Goal: Transaction & Acquisition: Book appointment/travel/reservation

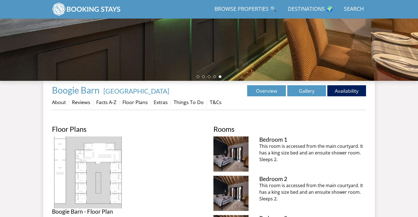
scroll to position [144, 0]
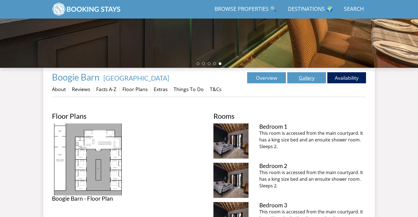
click at [306, 78] on link "Gallery" at bounding box center [306, 77] width 39 height 11
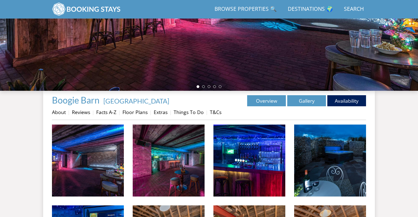
scroll to position [154, 0]
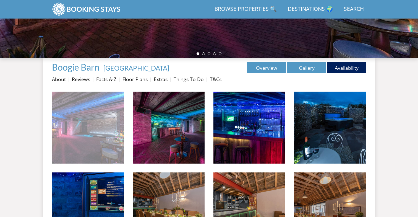
click at [108, 124] on img at bounding box center [88, 127] width 72 height 72
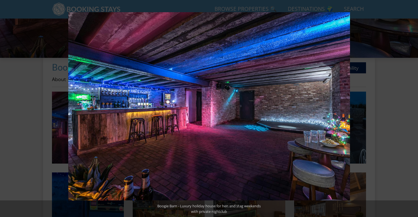
click at [412, 107] on button at bounding box center [407, 108] width 19 height 28
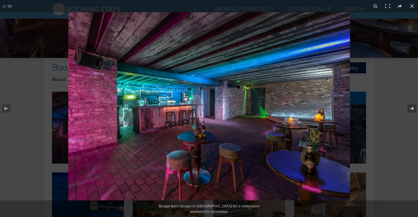
click at [409, 109] on button at bounding box center [407, 108] width 19 height 28
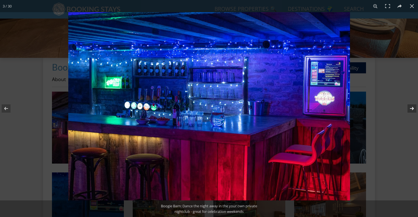
click at [411, 109] on button at bounding box center [407, 108] width 19 height 28
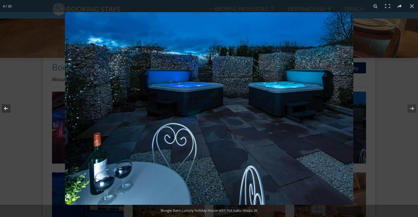
click at [5, 107] on button at bounding box center [9, 108] width 19 height 28
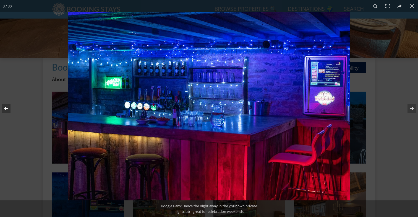
click at [5, 107] on button at bounding box center [9, 108] width 19 height 28
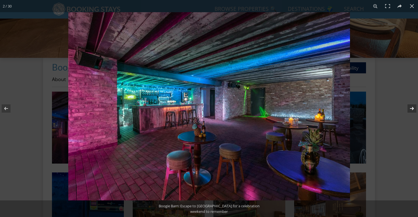
click at [413, 109] on button at bounding box center [407, 108] width 19 height 28
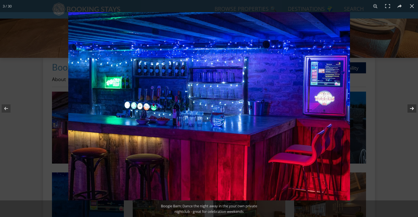
click at [413, 109] on button at bounding box center [407, 108] width 19 height 28
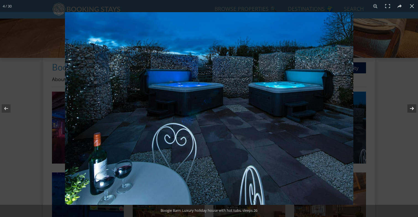
click at [413, 109] on button at bounding box center [407, 108] width 19 height 28
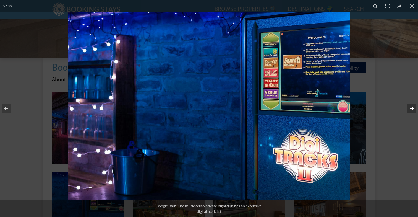
click at [413, 109] on button at bounding box center [407, 108] width 19 height 28
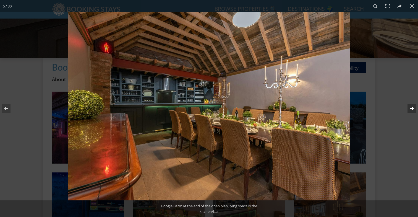
click at [413, 109] on button at bounding box center [407, 108] width 19 height 28
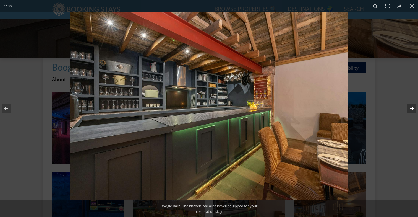
click at [413, 109] on button at bounding box center [407, 108] width 19 height 28
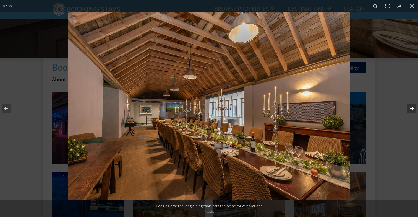
click at [413, 109] on button at bounding box center [407, 108] width 19 height 28
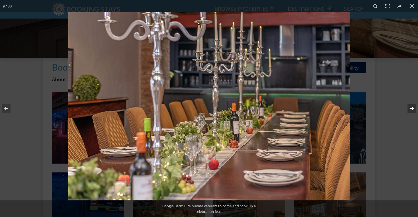
click at [413, 109] on button at bounding box center [407, 108] width 19 height 28
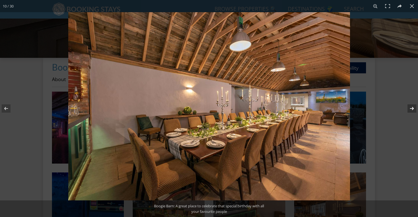
click at [413, 109] on button at bounding box center [407, 108] width 19 height 28
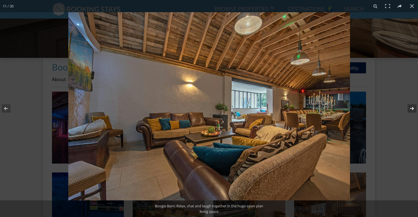
click at [413, 109] on button at bounding box center [407, 108] width 19 height 28
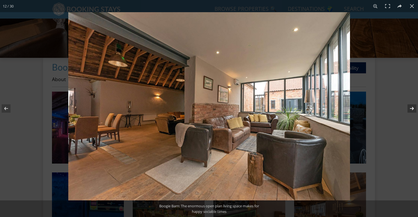
click at [413, 109] on button at bounding box center [407, 108] width 19 height 28
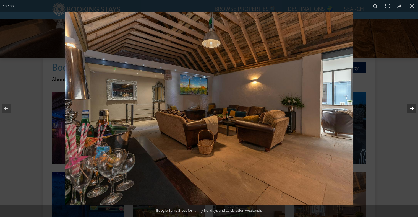
click at [413, 109] on button at bounding box center [407, 108] width 19 height 28
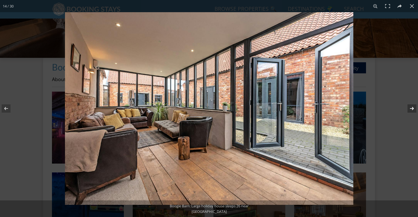
click at [413, 109] on button at bounding box center [407, 108] width 19 height 28
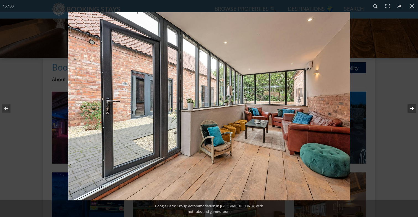
click at [413, 109] on button at bounding box center [407, 108] width 19 height 28
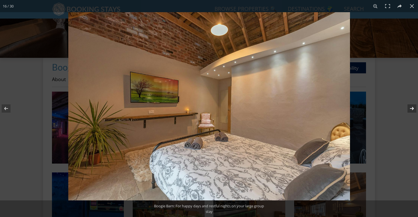
click at [413, 109] on button at bounding box center [407, 108] width 19 height 28
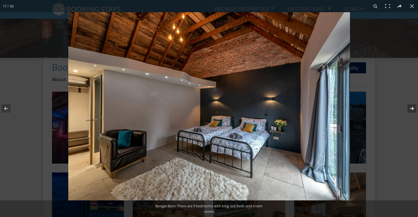
click at [413, 109] on button at bounding box center [407, 108] width 19 height 28
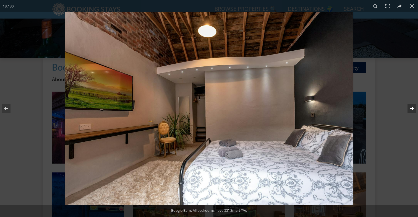
click at [413, 109] on button at bounding box center [407, 108] width 19 height 28
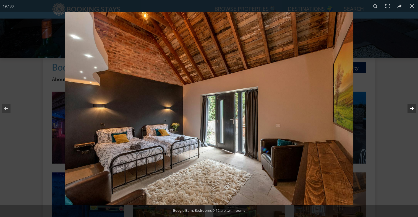
click at [413, 109] on button at bounding box center [407, 108] width 19 height 28
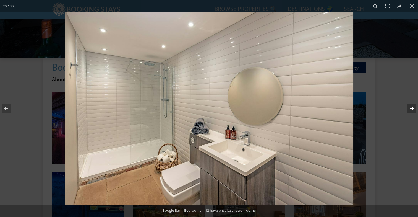
click at [413, 109] on button at bounding box center [407, 108] width 19 height 28
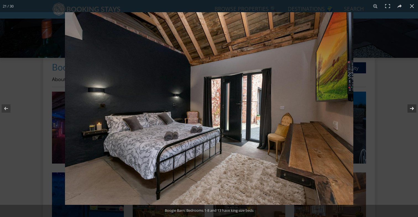
click at [413, 109] on button at bounding box center [407, 108] width 19 height 28
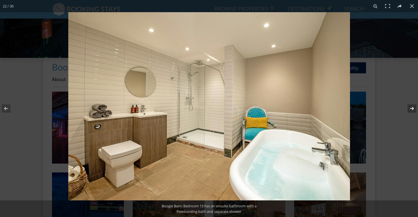
click at [413, 109] on button at bounding box center [407, 108] width 19 height 28
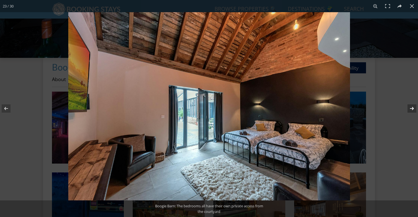
click at [413, 109] on button at bounding box center [407, 108] width 19 height 28
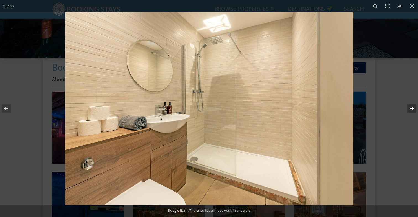
click at [413, 109] on button at bounding box center [407, 108] width 19 height 28
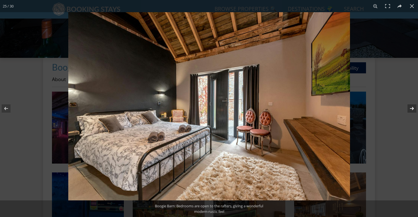
click at [413, 109] on button at bounding box center [407, 108] width 19 height 28
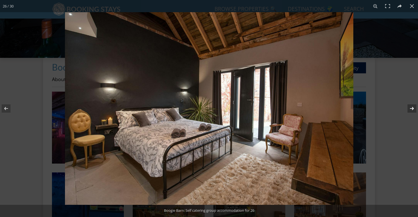
click at [413, 109] on button at bounding box center [407, 108] width 19 height 28
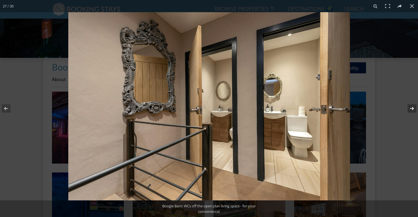
click at [413, 109] on button at bounding box center [407, 108] width 19 height 28
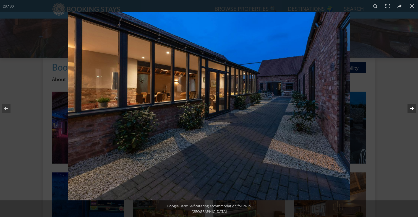
click at [413, 109] on button at bounding box center [407, 108] width 19 height 28
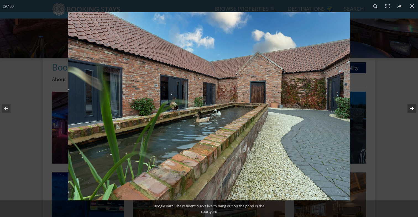
click at [413, 109] on button at bounding box center [407, 108] width 19 height 28
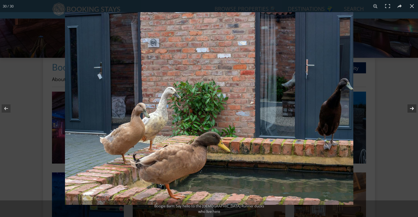
click at [413, 109] on button at bounding box center [407, 108] width 19 height 28
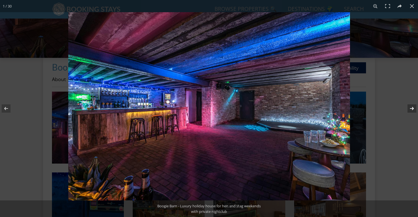
click at [413, 107] on button at bounding box center [407, 108] width 19 height 28
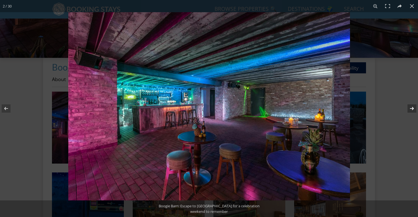
click at [413, 107] on button at bounding box center [407, 108] width 19 height 28
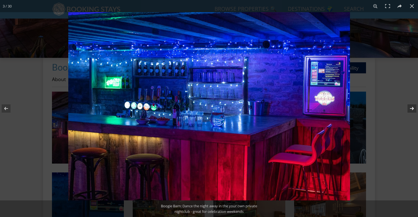
click at [413, 107] on button at bounding box center [407, 108] width 19 height 28
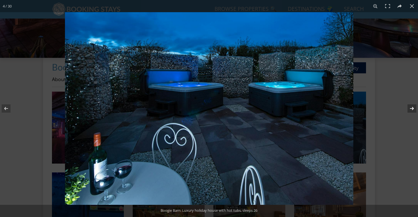
click at [413, 107] on button at bounding box center [407, 108] width 19 height 28
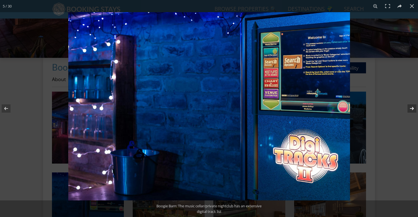
click at [413, 107] on button at bounding box center [407, 108] width 19 height 28
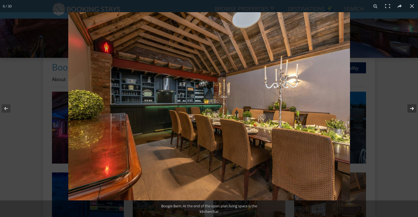
click at [413, 107] on button at bounding box center [407, 108] width 19 height 28
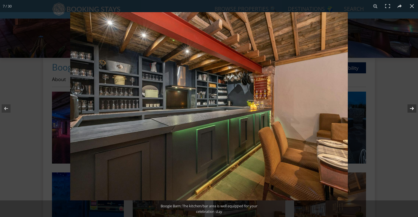
click at [413, 107] on button at bounding box center [407, 108] width 19 height 28
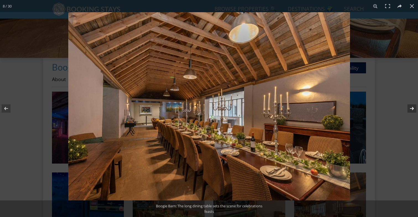
click at [409, 106] on button at bounding box center [407, 108] width 19 height 28
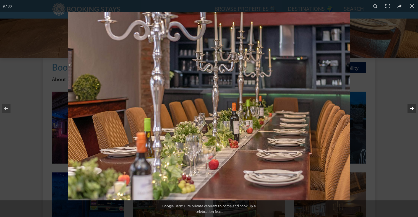
click at [409, 106] on button at bounding box center [407, 108] width 19 height 28
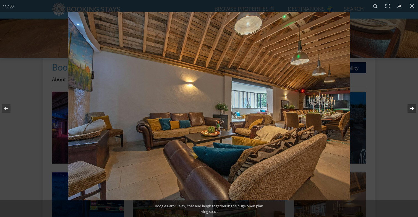
click at [409, 106] on button at bounding box center [407, 108] width 19 height 28
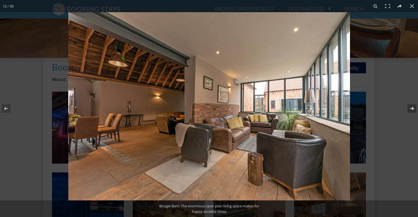
click at [409, 106] on button at bounding box center [407, 108] width 19 height 28
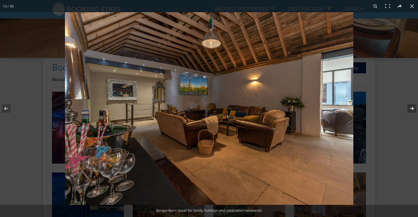
click at [411, 109] on button at bounding box center [407, 108] width 19 height 28
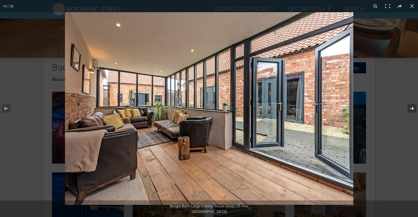
click at [411, 109] on button at bounding box center [407, 108] width 19 height 28
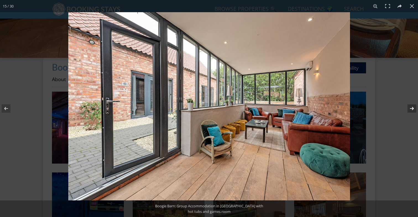
click at [411, 109] on button at bounding box center [407, 108] width 19 height 28
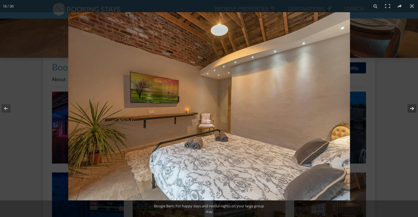
click at [411, 109] on button at bounding box center [407, 108] width 19 height 28
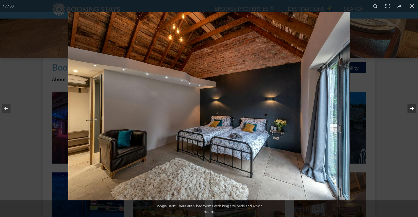
click at [411, 109] on button at bounding box center [407, 108] width 19 height 28
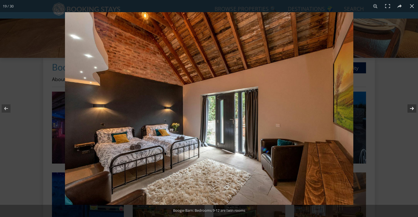
click at [411, 109] on button at bounding box center [407, 108] width 19 height 28
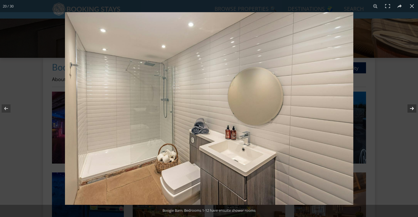
click at [411, 109] on button at bounding box center [407, 108] width 19 height 28
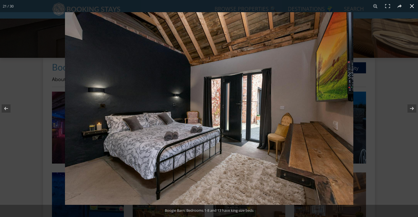
click at [412, 7] on button at bounding box center [412, 6] width 12 height 12
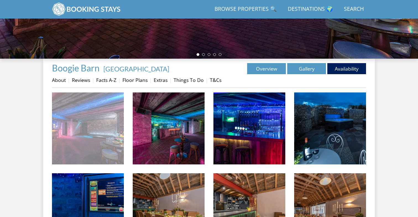
scroll to position [153, 0]
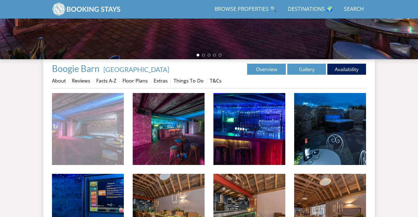
click at [109, 126] on img at bounding box center [88, 129] width 72 height 72
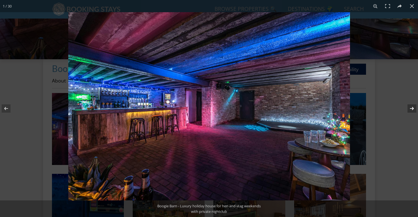
click at [409, 111] on button at bounding box center [407, 108] width 19 height 28
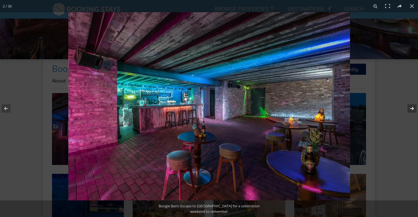
click at [409, 111] on button at bounding box center [407, 108] width 19 height 28
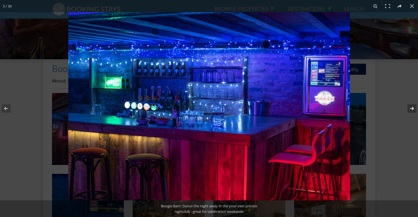
click at [409, 111] on button at bounding box center [407, 108] width 19 height 28
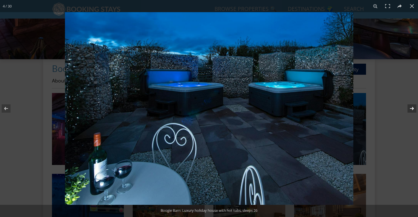
click at [409, 111] on button at bounding box center [407, 108] width 19 height 28
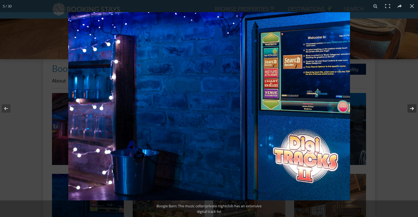
click at [412, 108] on button at bounding box center [407, 108] width 19 height 28
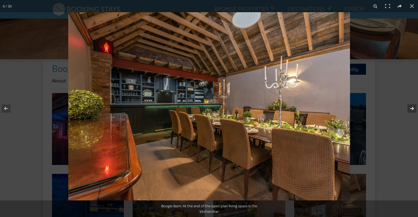
click at [412, 108] on button at bounding box center [407, 108] width 19 height 28
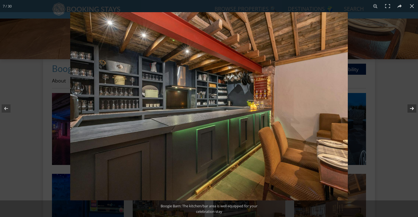
click at [412, 108] on button at bounding box center [407, 108] width 19 height 28
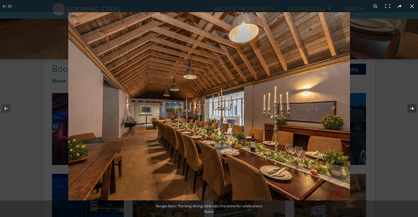
click at [412, 107] on button at bounding box center [407, 108] width 19 height 28
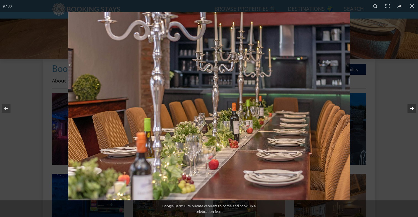
click at [412, 107] on button at bounding box center [407, 108] width 19 height 28
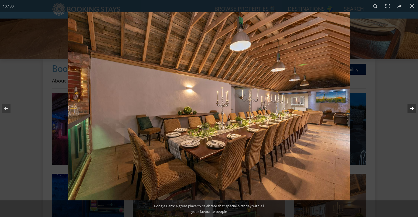
click at [412, 107] on button at bounding box center [407, 108] width 19 height 28
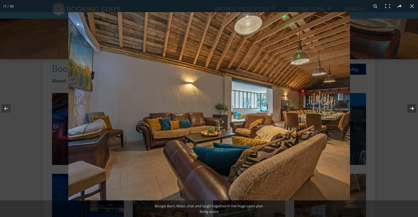
click at [412, 107] on button at bounding box center [407, 108] width 19 height 28
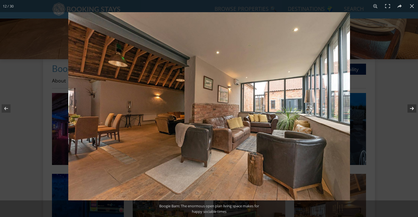
click at [412, 107] on button at bounding box center [407, 108] width 19 height 28
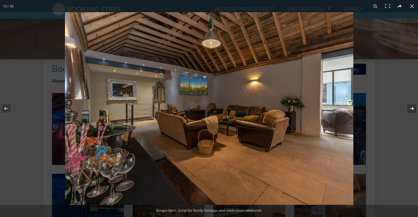
click at [412, 107] on button at bounding box center [407, 108] width 19 height 28
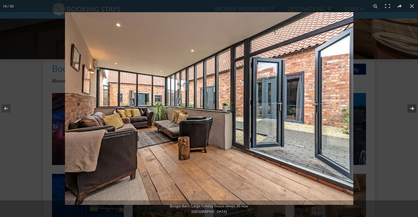
click at [412, 107] on button at bounding box center [407, 108] width 19 height 28
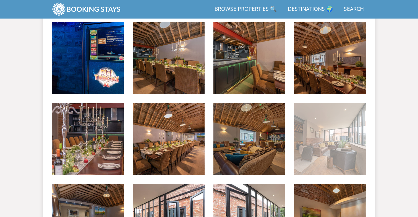
scroll to position [298, 0]
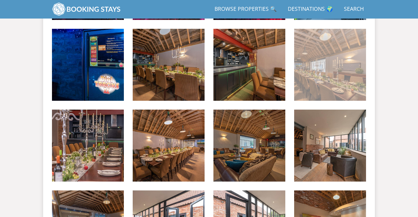
click at [334, 67] on img at bounding box center [330, 65] width 72 height 72
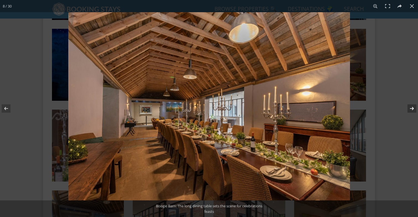
click at [412, 109] on button at bounding box center [407, 108] width 19 height 28
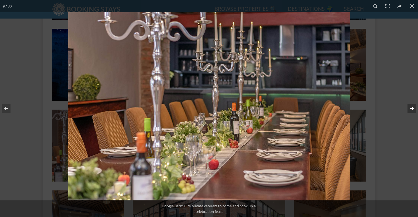
click at [412, 109] on button at bounding box center [407, 108] width 19 height 28
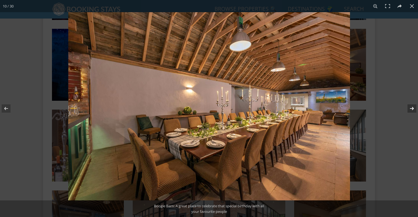
click at [412, 109] on button at bounding box center [407, 108] width 19 height 28
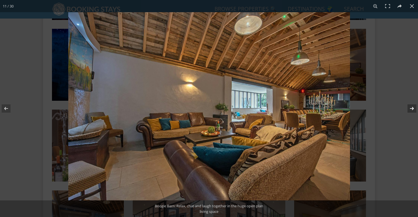
click at [412, 109] on button at bounding box center [407, 108] width 19 height 28
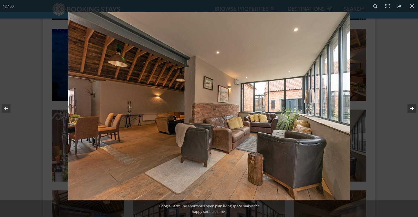
click at [412, 109] on button at bounding box center [407, 108] width 19 height 28
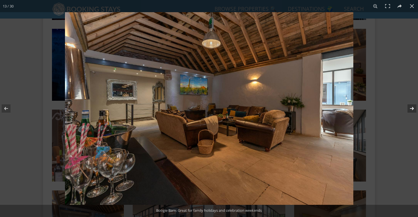
click at [412, 109] on button at bounding box center [407, 108] width 19 height 28
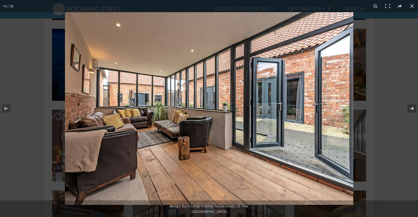
click at [412, 109] on button at bounding box center [407, 108] width 19 height 28
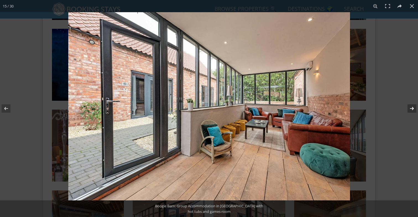
click at [412, 109] on button at bounding box center [407, 108] width 19 height 28
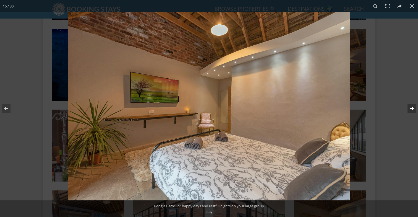
click at [412, 109] on button at bounding box center [407, 108] width 19 height 28
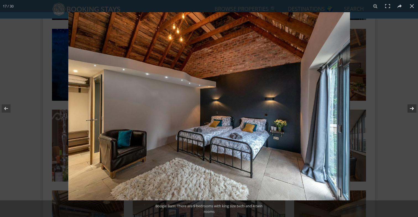
click at [412, 109] on button at bounding box center [407, 108] width 19 height 28
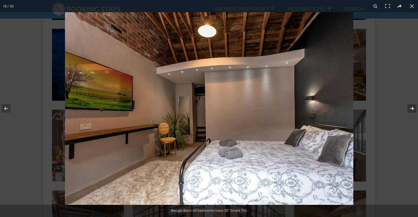
click at [412, 109] on button at bounding box center [407, 108] width 19 height 28
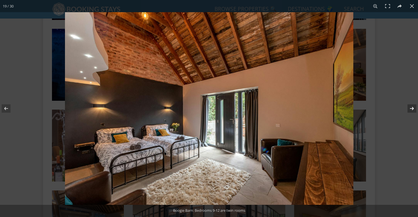
click at [412, 109] on button at bounding box center [407, 108] width 19 height 28
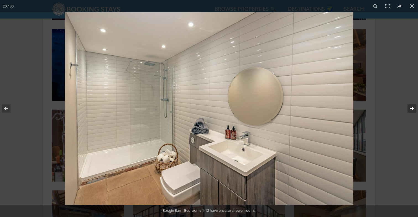
click at [412, 109] on button at bounding box center [407, 108] width 19 height 28
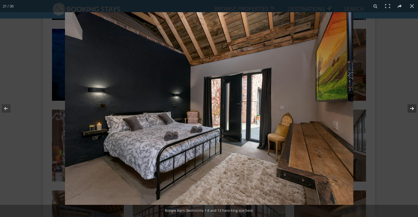
click at [412, 109] on button at bounding box center [407, 108] width 19 height 28
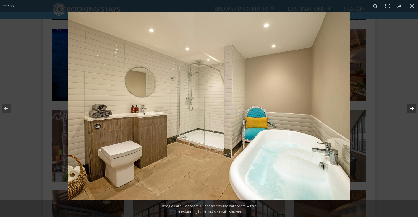
click at [412, 109] on button at bounding box center [407, 108] width 19 height 28
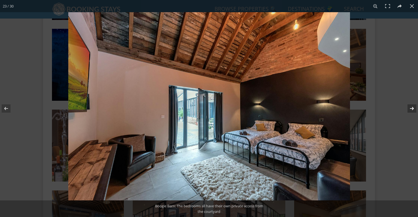
click at [412, 109] on button at bounding box center [407, 108] width 19 height 28
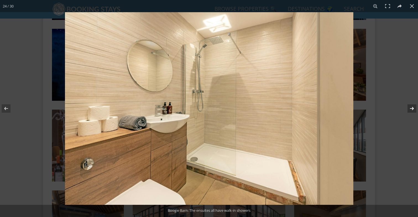
click at [412, 109] on button at bounding box center [407, 108] width 19 height 28
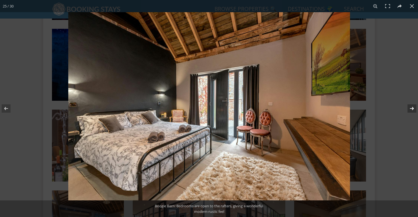
click at [412, 109] on button at bounding box center [407, 108] width 19 height 28
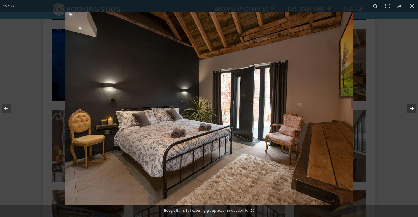
click at [412, 109] on button at bounding box center [407, 108] width 19 height 28
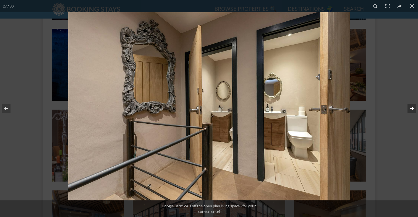
click at [412, 109] on button at bounding box center [407, 108] width 19 height 28
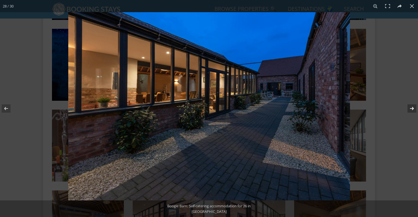
click at [412, 109] on button at bounding box center [407, 108] width 19 height 28
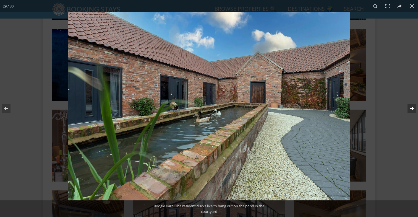
click at [412, 109] on button at bounding box center [407, 108] width 19 height 28
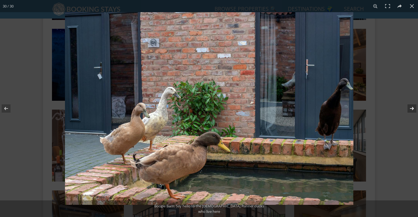
click at [410, 113] on button at bounding box center [407, 108] width 19 height 28
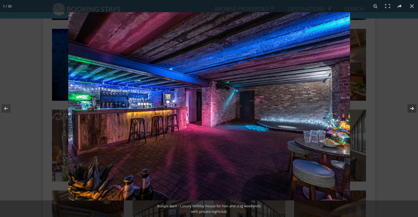
click at [411, 111] on button at bounding box center [407, 108] width 19 height 28
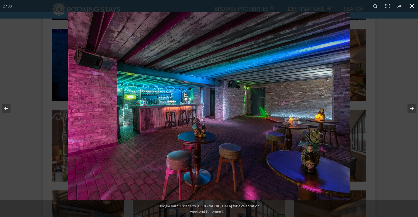
click at [394, 62] on div at bounding box center [277, 120] width 418 height 217
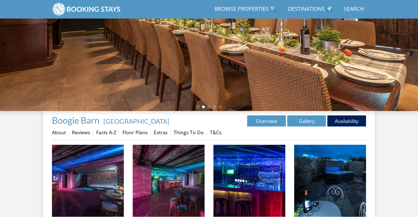
scroll to position [172, 0]
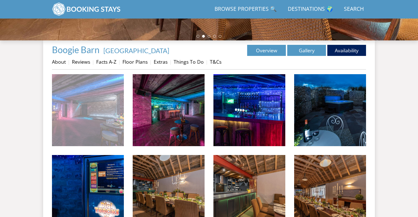
click at [93, 89] on img at bounding box center [88, 110] width 72 height 72
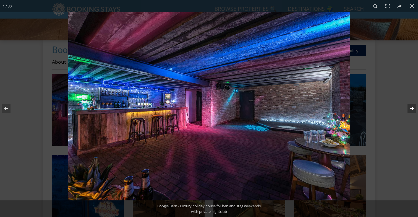
click at [410, 108] on button at bounding box center [407, 108] width 19 height 28
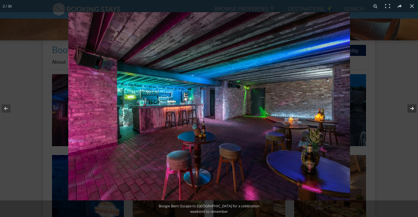
click at [410, 108] on button at bounding box center [407, 108] width 19 height 28
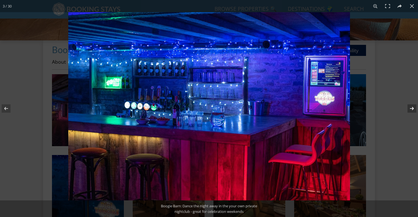
click at [410, 108] on button at bounding box center [407, 108] width 19 height 28
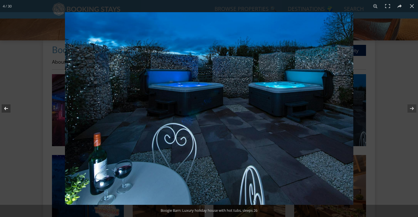
click at [4, 109] on button at bounding box center [9, 108] width 19 height 28
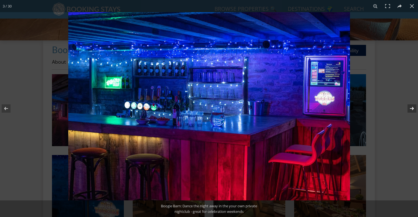
click at [411, 107] on button at bounding box center [407, 108] width 19 height 28
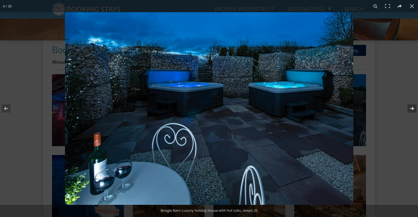
click at [411, 107] on button at bounding box center [407, 108] width 19 height 28
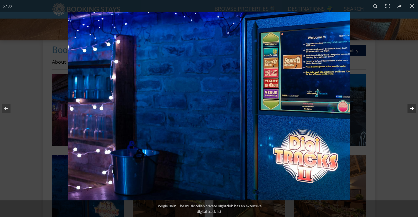
click at [411, 107] on button at bounding box center [407, 108] width 19 height 28
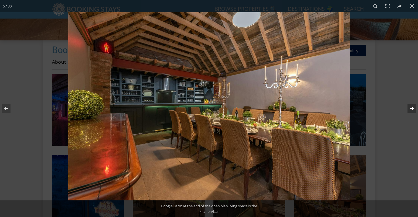
click at [411, 107] on button at bounding box center [407, 108] width 19 height 28
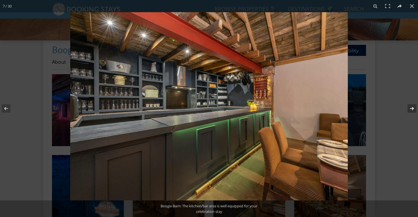
click at [411, 107] on button at bounding box center [407, 108] width 19 height 28
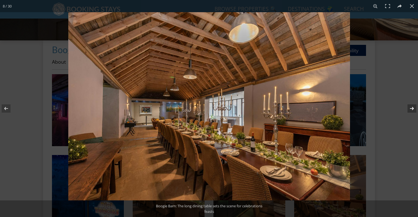
click at [411, 107] on button at bounding box center [407, 108] width 19 height 28
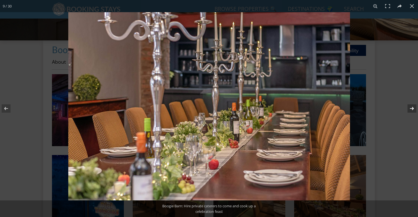
click at [411, 107] on button at bounding box center [407, 108] width 19 height 28
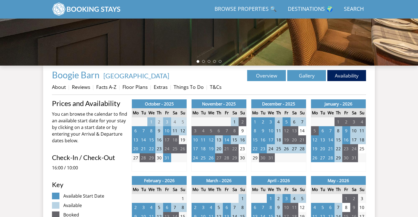
scroll to position [220, 0]
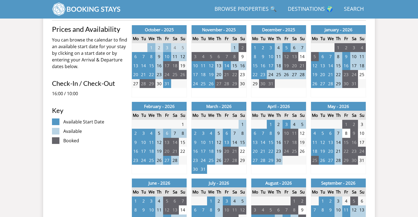
click at [165, 133] on td "6" at bounding box center [167, 132] width 8 height 9
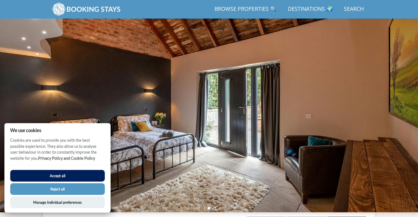
scroll to position [220, 0]
